Goal: Task Accomplishment & Management: Complete application form

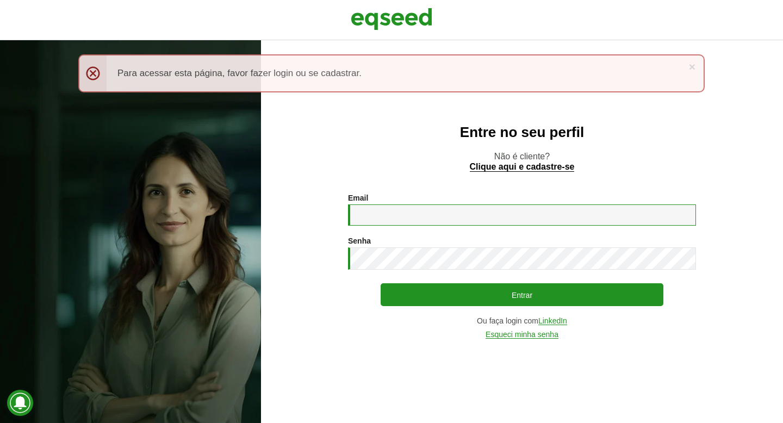
click at [405, 220] on input "Email *" at bounding box center [522, 214] width 348 height 21
type input "**********"
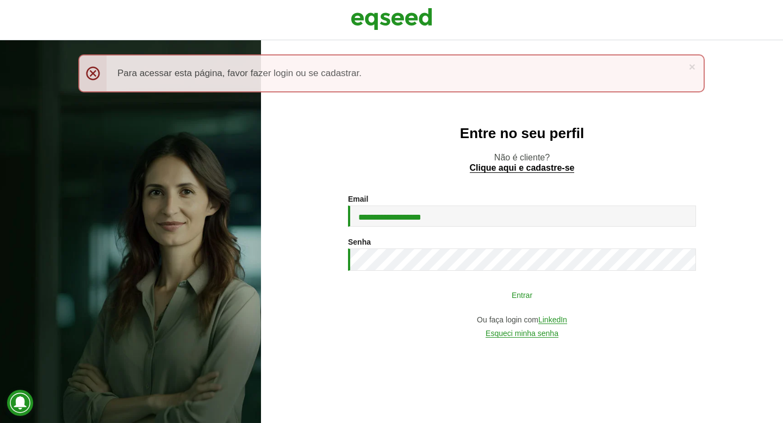
click at [507, 292] on button "Entrar" at bounding box center [521, 294] width 283 height 21
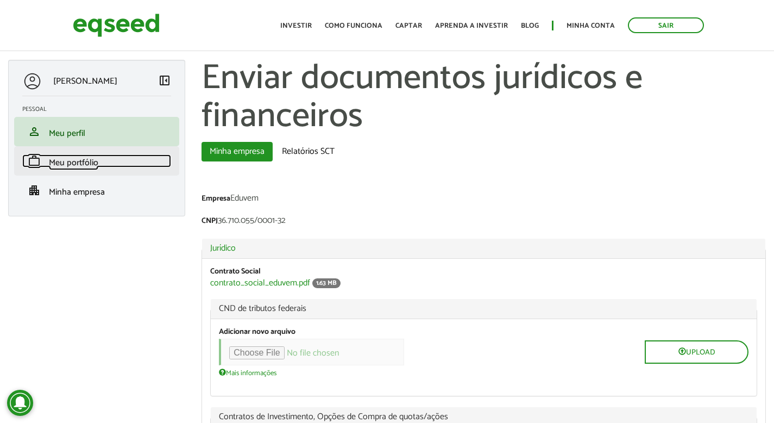
click at [72, 163] on span "Meu portfólio" at bounding box center [73, 162] width 49 height 15
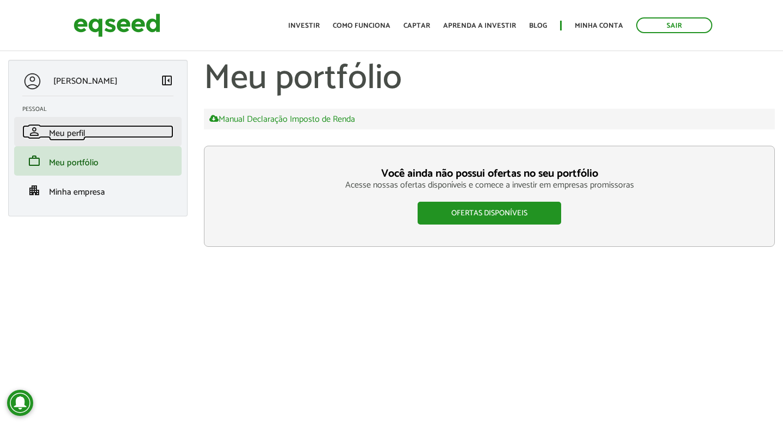
click at [92, 135] on link "person Meu perfil" at bounding box center [97, 131] width 151 height 13
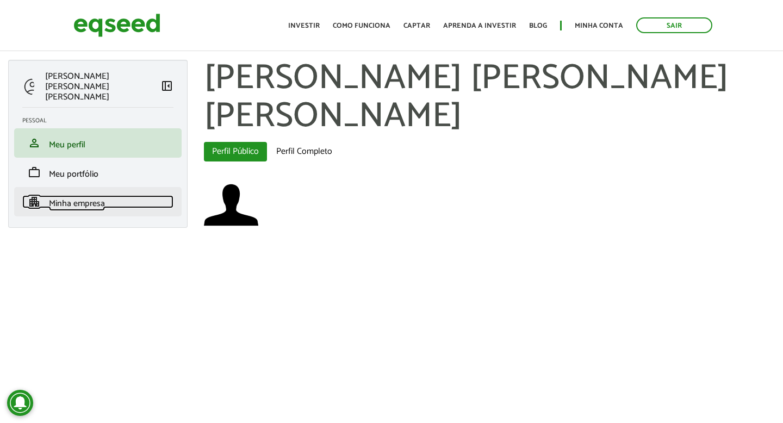
click at [88, 197] on span "Minha empresa" at bounding box center [77, 203] width 56 height 15
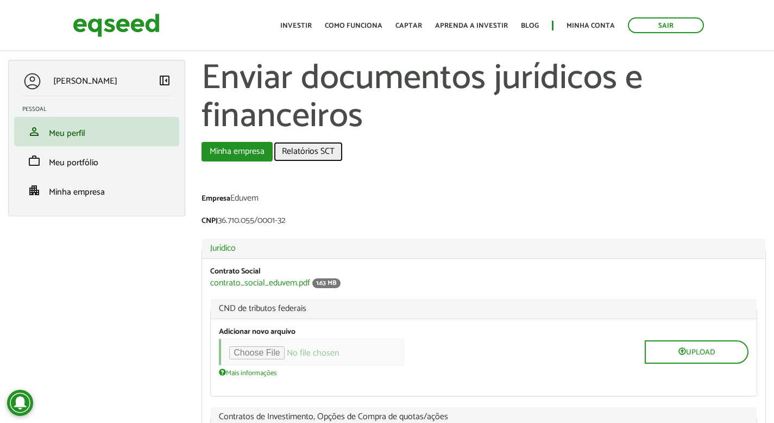
click at [320, 153] on link "Relatórios SCT" at bounding box center [308, 152] width 69 height 20
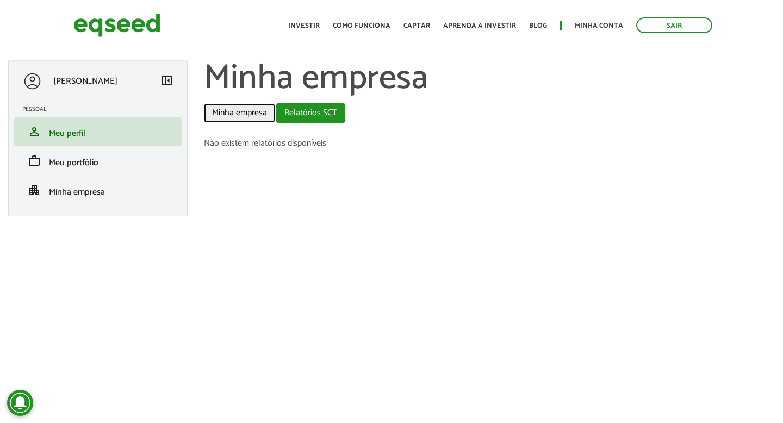
click at [233, 115] on link "Minha empresa" at bounding box center [239, 113] width 71 height 20
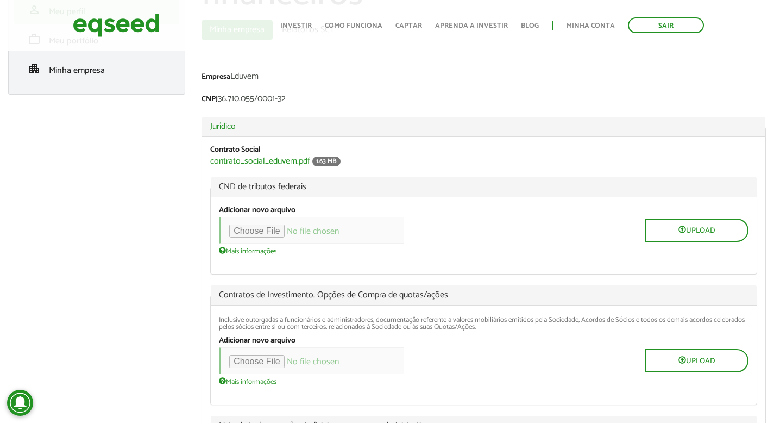
scroll to position [101, 0]
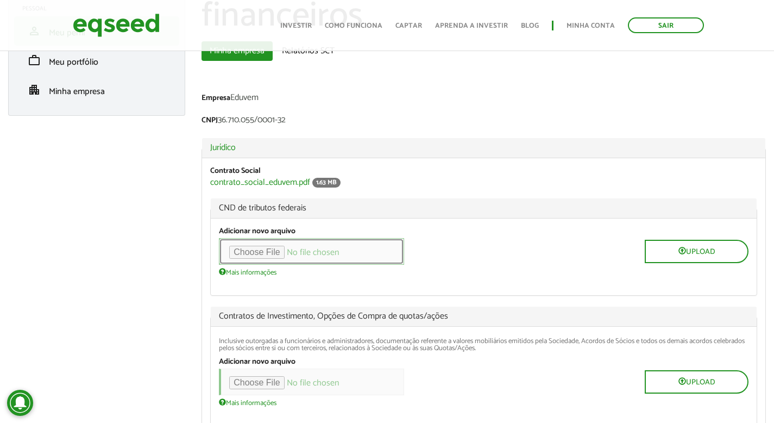
click at [283, 251] on input "file" at bounding box center [311, 251] width 185 height 27
type input "**********"
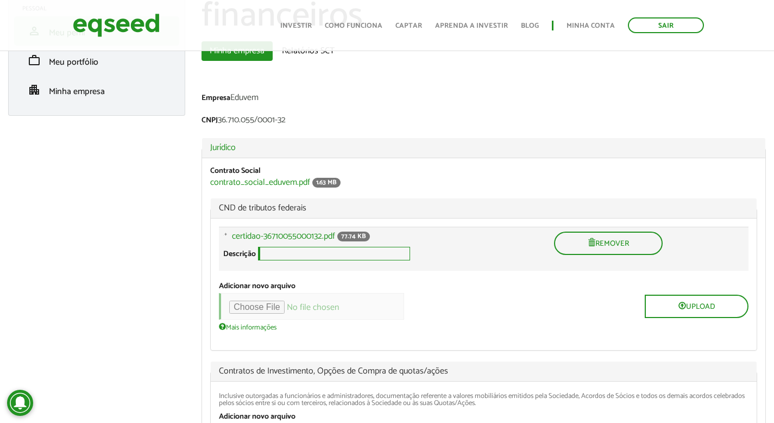
click at [280, 256] on input "Descrição" at bounding box center [334, 254] width 152 height 14
click at [279, 253] on input "*" at bounding box center [334, 254] width 152 height 14
paste input "*********"
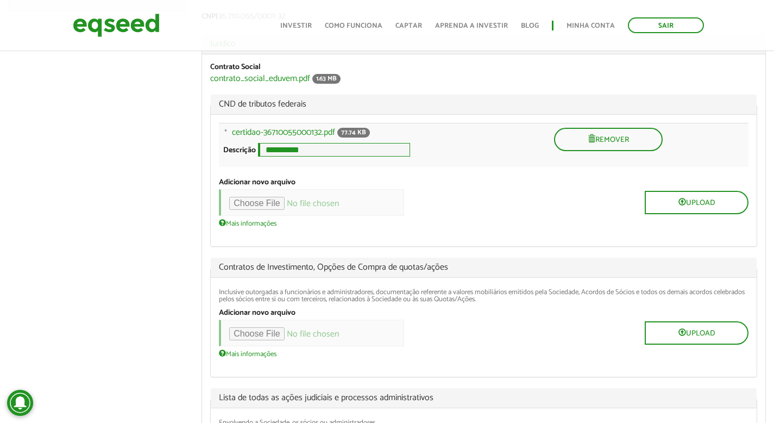
scroll to position [238, 0]
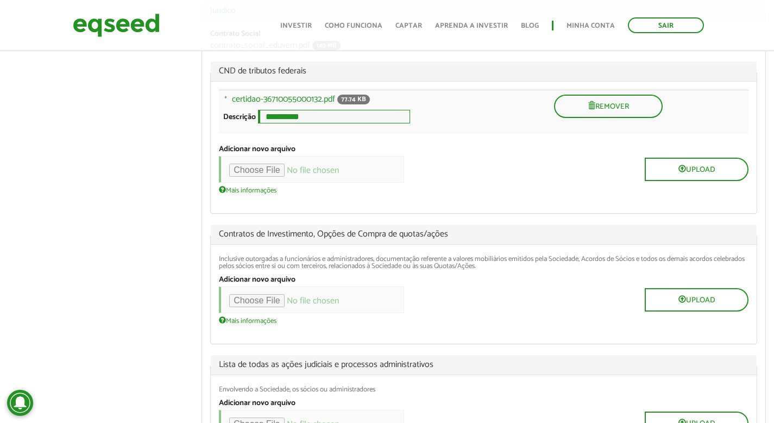
type input "**********"
click at [455, 177] on div "Upload" at bounding box center [484, 169] width 530 height 27
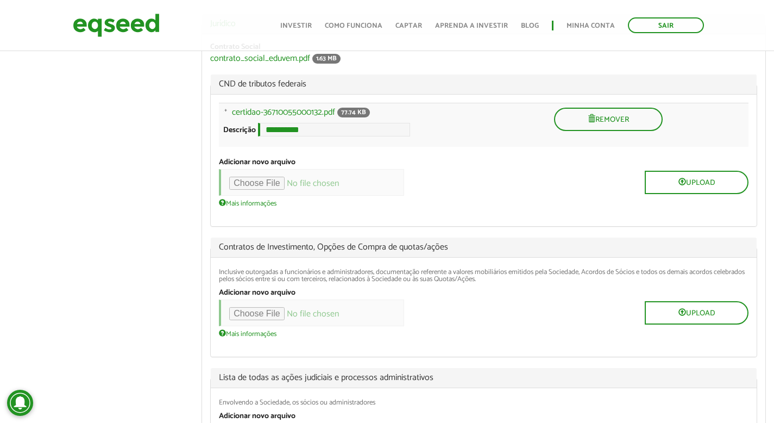
scroll to position [233, 0]
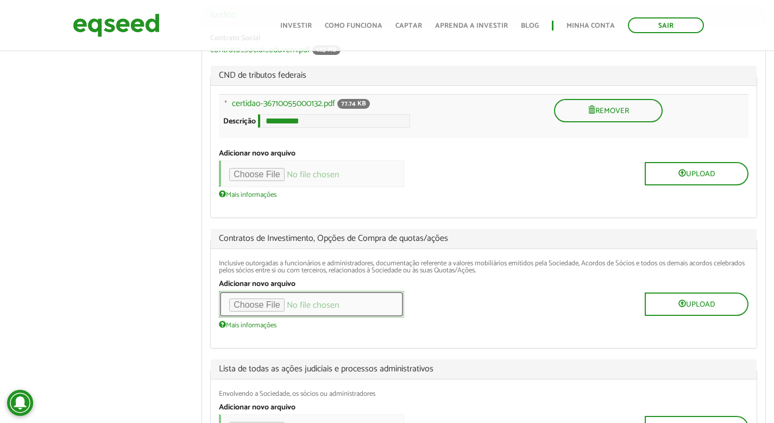
click at [289, 305] on input "file" at bounding box center [311, 304] width 185 height 27
type input "**********"
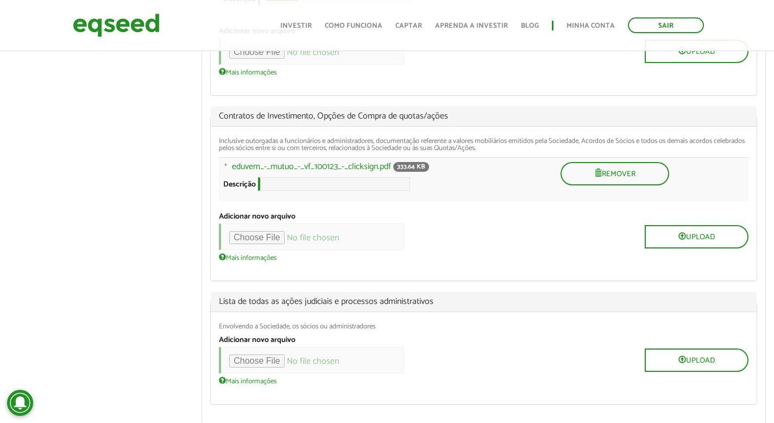
scroll to position [355, 0]
click at [301, 189] on input "Descrição" at bounding box center [334, 184] width 152 height 14
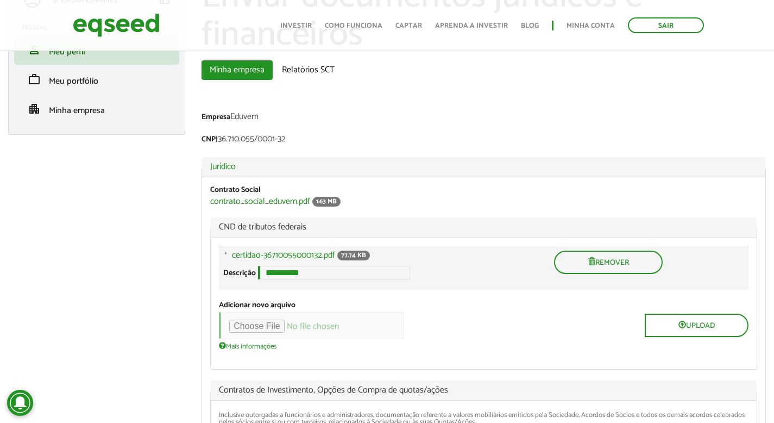
scroll to position [213, 0]
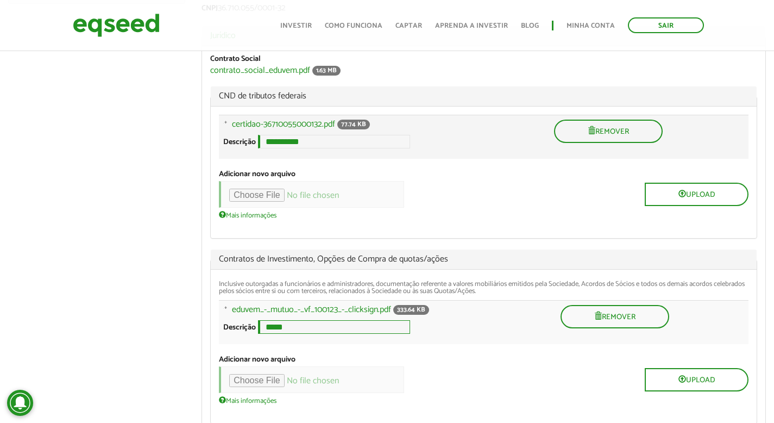
type input "*****"
click at [319, 147] on input "**********" at bounding box center [334, 142] width 152 height 14
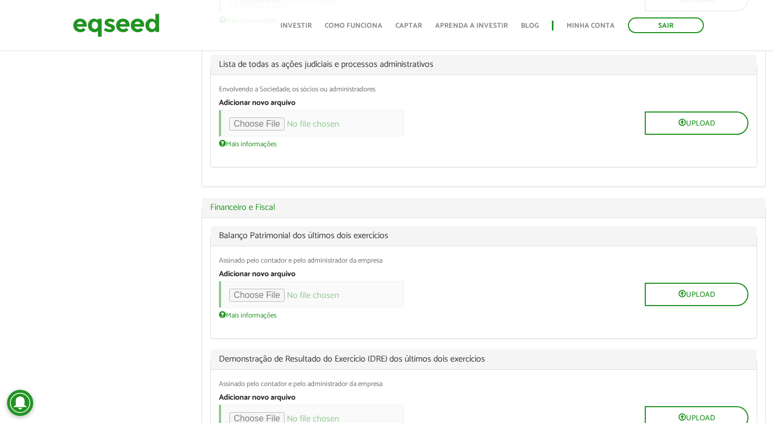
scroll to position [592, 0]
click at [285, 297] on input "file" at bounding box center [311, 294] width 185 height 27
type input "**********"
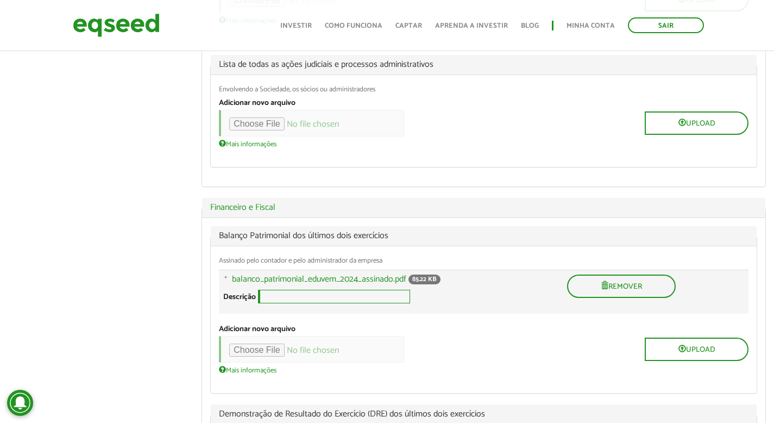
click at [340, 303] on input "Descrição" at bounding box center [334, 297] width 152 height 14
type input "****"
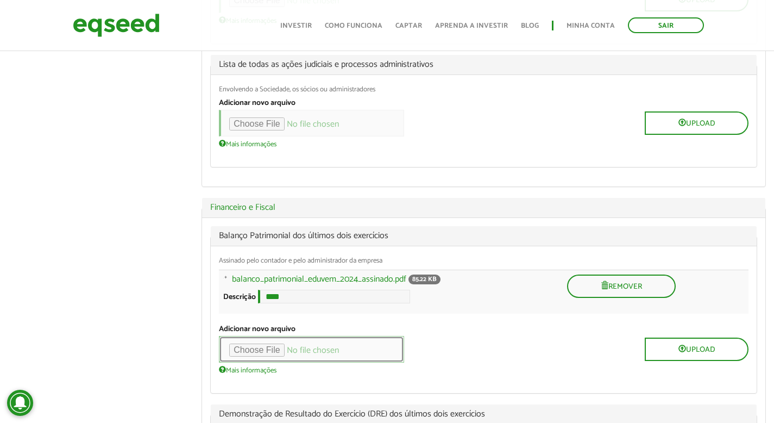
click at [290, 358] on input "file" at bounding box center [311, 349] width 185 height 27
type input "**********"
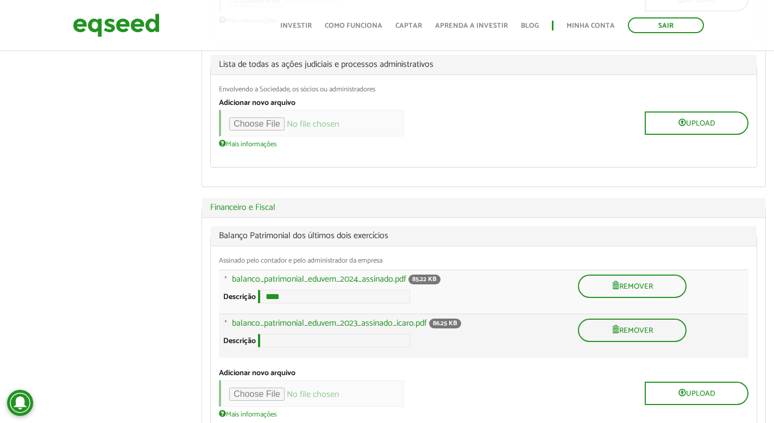
click at [304, 353] on div "balanco_patrimonial_eduvem_2023_assinado_icaro.pdf 86.25 KB Descrição A descriç…" at bounding box center [396, 335] width 346 height 35
click at [299, 347] on input "Descrição" at bounding box center [334, 341] width 152 height 14
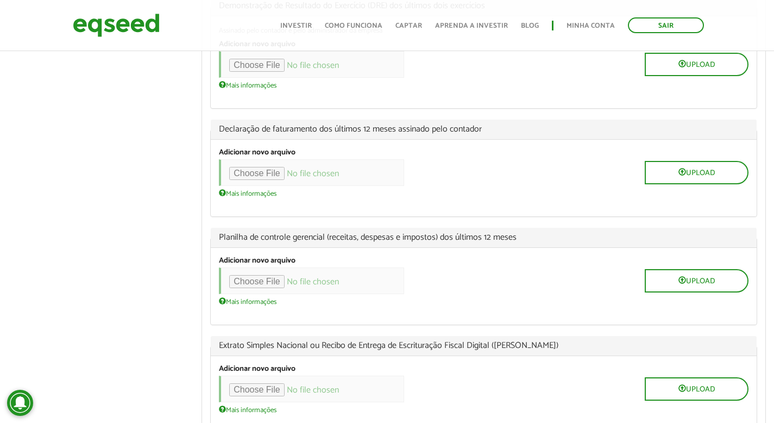
scroll to position [1007, 0]
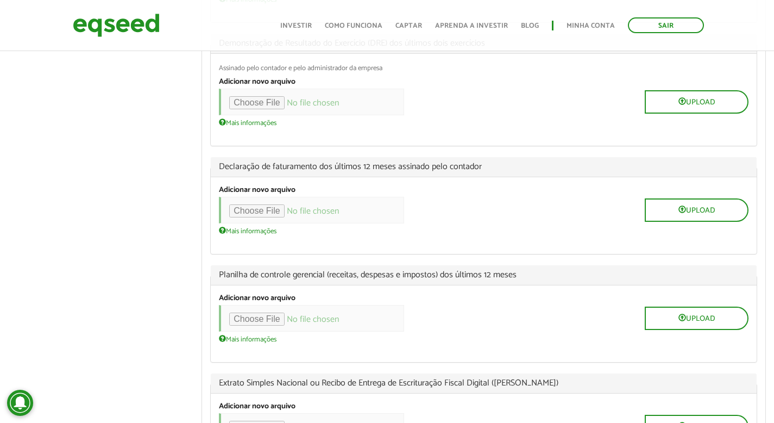
type input "****"
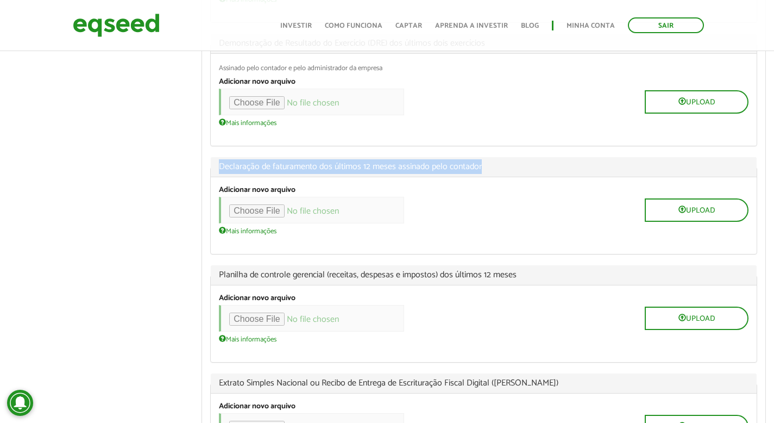
drag, startPoint x: 489, startPoint y: 178, endPoint x: 216, endPoint y: 178, distance: 272.3
click at [216, 177] on legend "Declaração de faturamento dos últimos 12 meses assinado pelo contador" at bounding box center [484, 167] width 546 height 20
copy span "Declaração de faturamento dos últimos 12 meses assinado pelo contador"
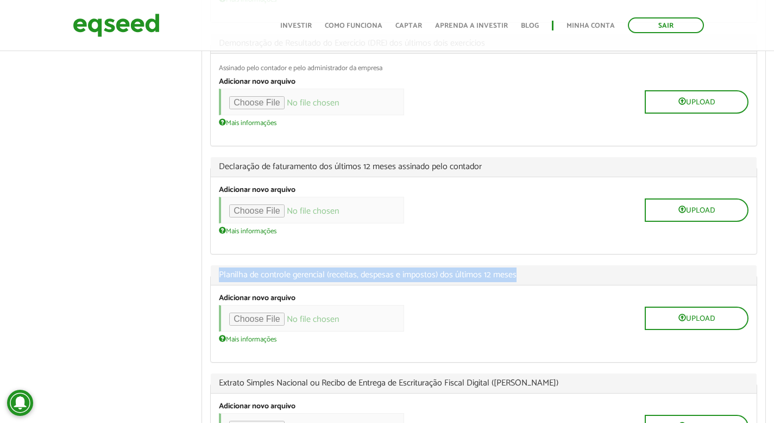
drag, startPoint x: 492, startPoint y: 283, endPoint x: 229, endPoint y: 285, distance: 262.5
click at [215, 285] on legend "Planilha de controle gerencial (receitas, despesas e impostos) dos últimos 12 m…" at bounding box center [484, 275] width 546 height 20
copy span "Planilha de controle gerencial (receitas, despesas e impostos) dos últimos 12 m…"
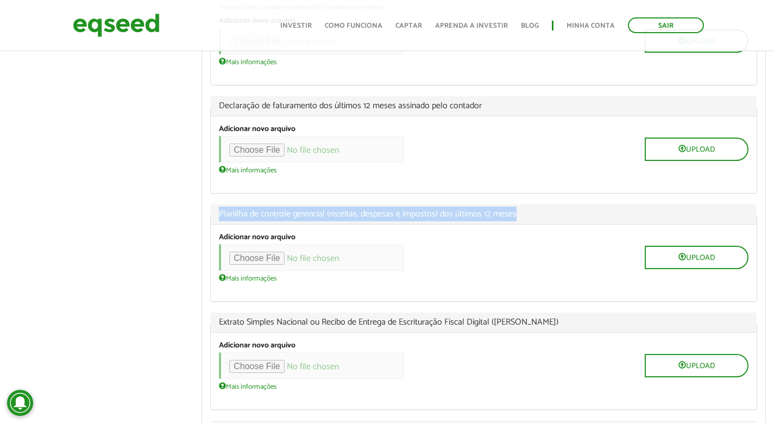
scroll to position [1142, 0]
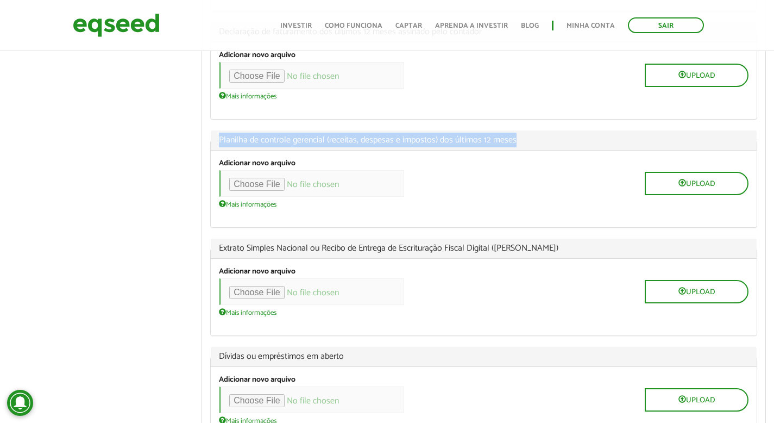
drag, startPoint x: 568, startPoint y: 256, endPoint x: 208, endPoint y: 258, distance: 360.3
click at [208, 258] on div "Balanço Patrimonial dos últimos dois exercícios Assinado pelo contador e pelo a…" at bounding box center [484, 127] width 564 height 918
copy span "Extrato Simples Nacional ou Recibo de Entrega de Escrituração Fiscal Digital ([…"
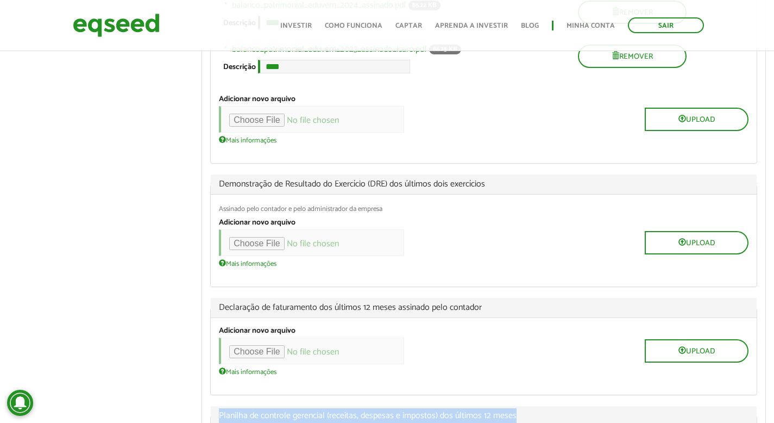
scroll to position [858, 0]
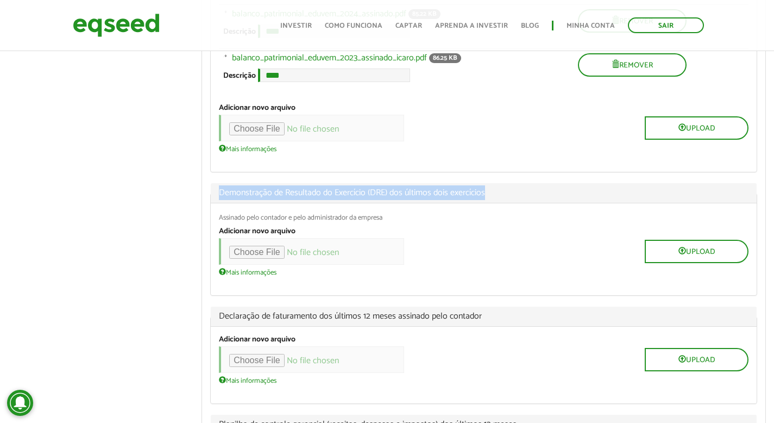
drag, startPoint x: 401, startPoint y: 208, endPoint x: 205, endPoint y: 203, distance: 195.7
click at [205, 203] on div "Balanço Patrimonial dos últimos dois exercícios Assinado pelo contador e pelo a…" at bounding box center [484, 412] width 564 height 918
copy span "Demonstração de Resultado do Exercício (DRE) dos últimos dois exercícios"
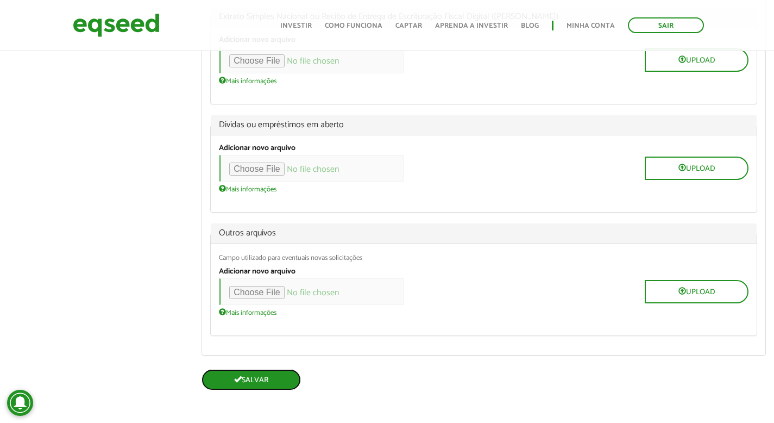
click at [252, 379] on button "Salvar" at bounding box center [251, 379] width 99 height 21
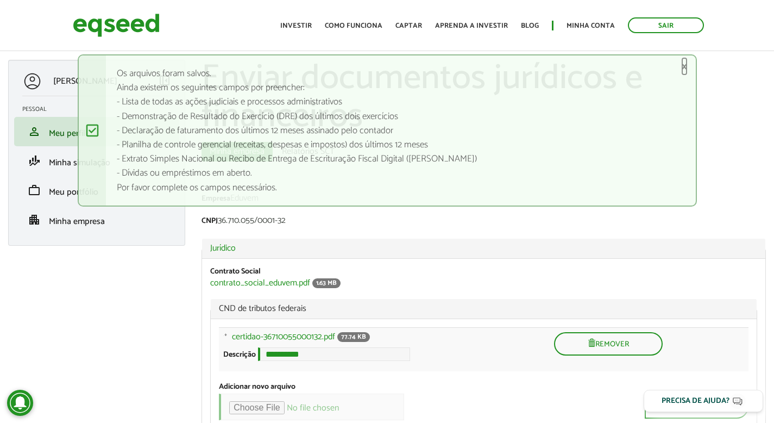
click at [684, 66] on link "×" at bounding box center [685, 66] width 7 height 11
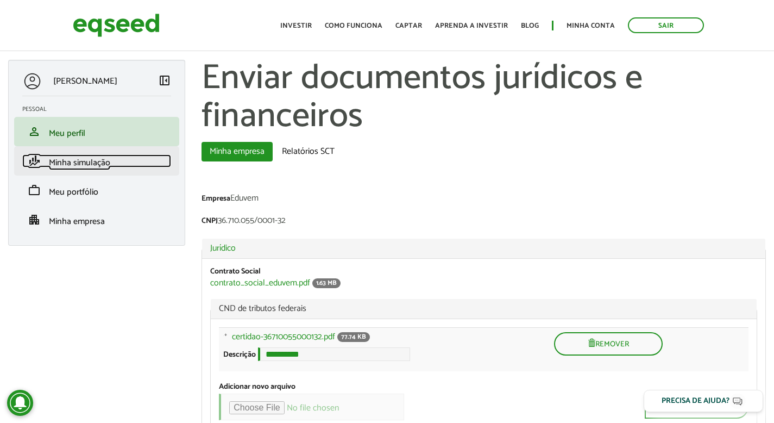
click at [77, 164] on span "Minha simulação" at bounding box center [79, 162] width 61 height 15
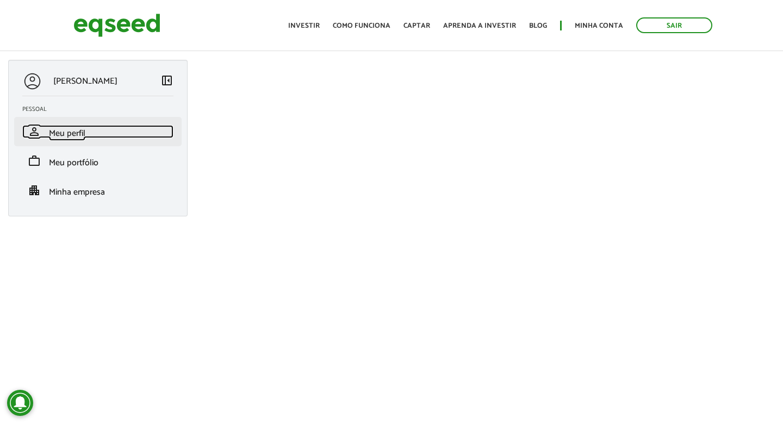
click at [77, 133] on span "Meu perfil" at bounding box center [67, 133] width 36 height 15
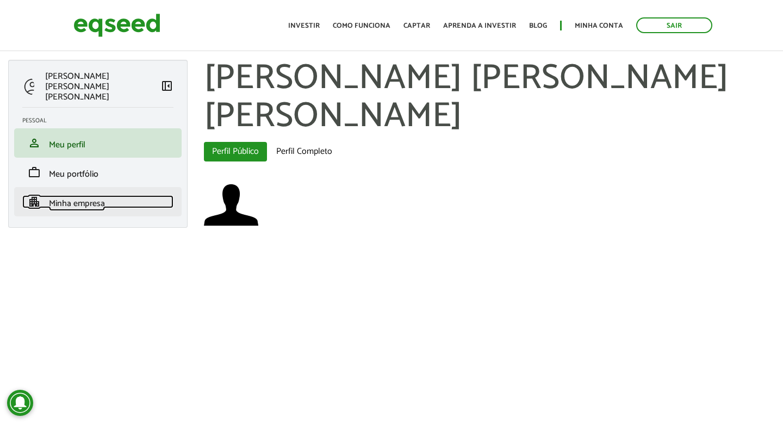
click at [94, 196] on span "Minha empresa" at bounding box center [77, 203] width 56 height 15
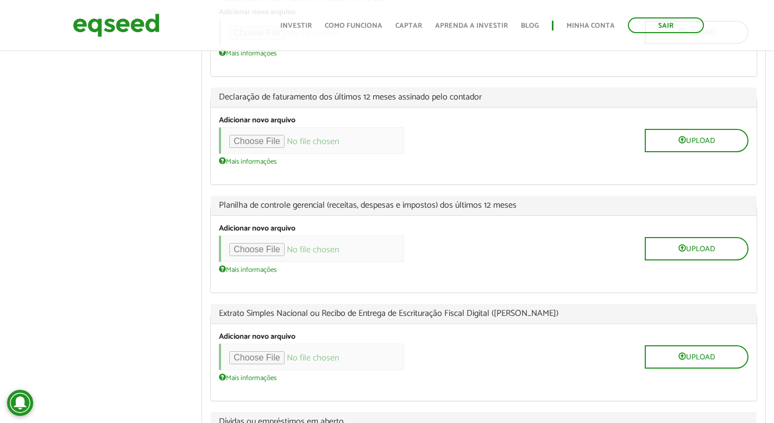
scroll to position [1177, 0]
